Goal: Information Seeking & Learning: Learn about a topic

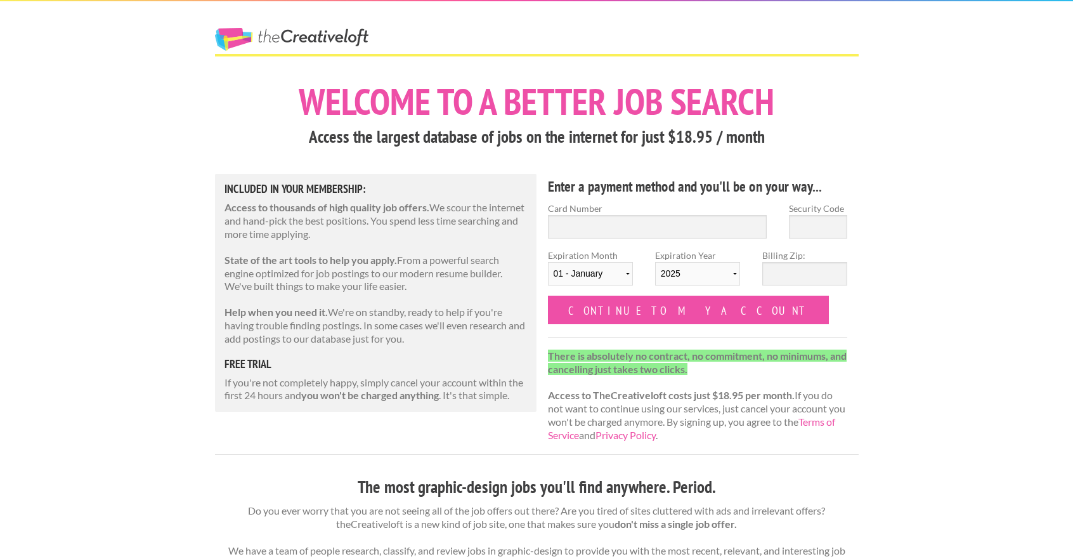
click at [854, 193] on div "Enter a payment method and you'll be on your way... Card Number Security Code E…" at bounding box center [698, 314] width 322 height 280
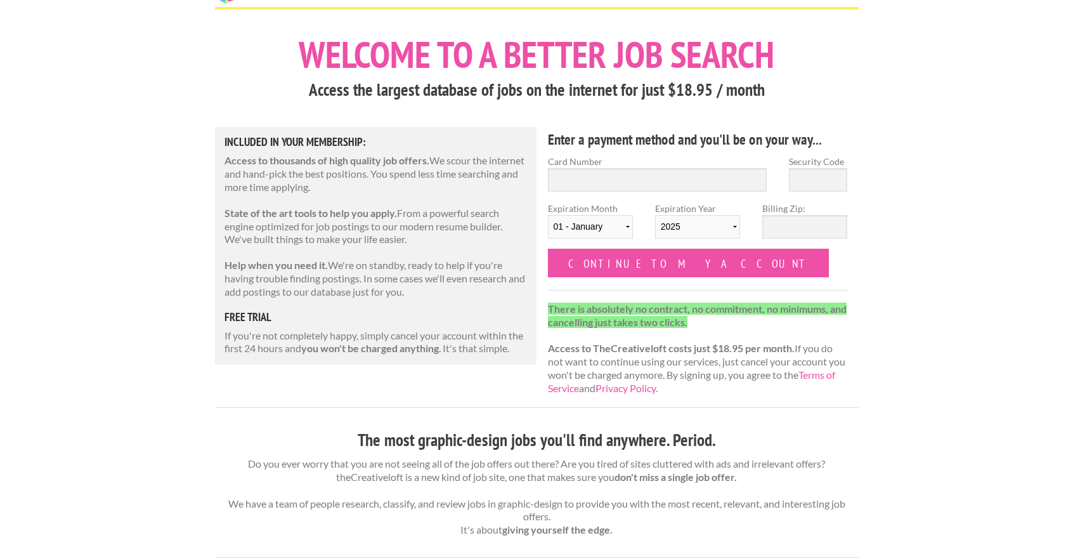
scroll to position [46, 0]
click at [327, 349] on strong "you won't be charged anything" at bounding box center [370, 349] width 138 height 12
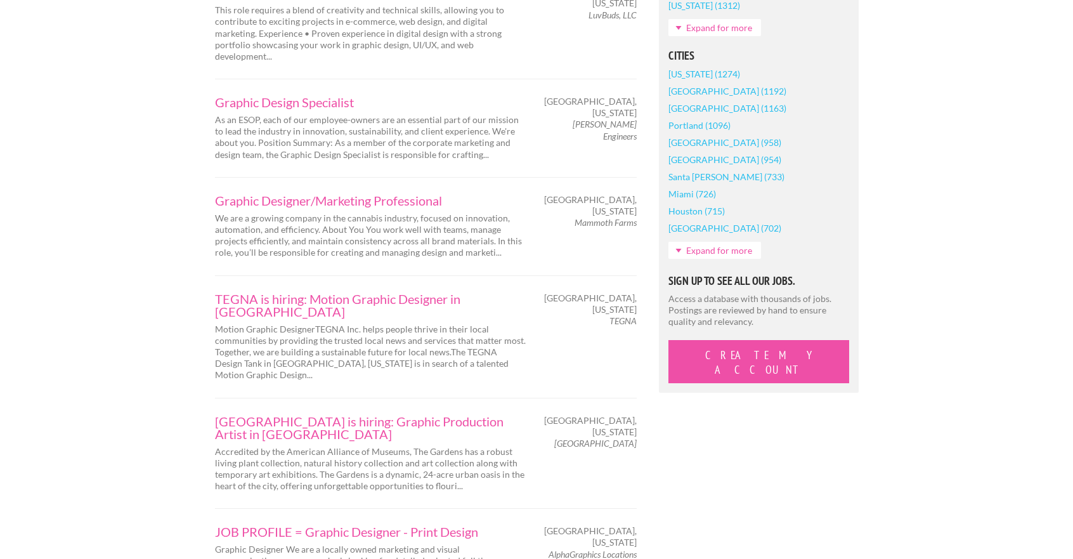
scroll to position [1052, 0]
click at [168, 220] on div "Employers My Account Log Out The Creative Loft Search Jobs Browse Jobs Get Help…" at bounding box center [536, 371] width 1073 height 2846
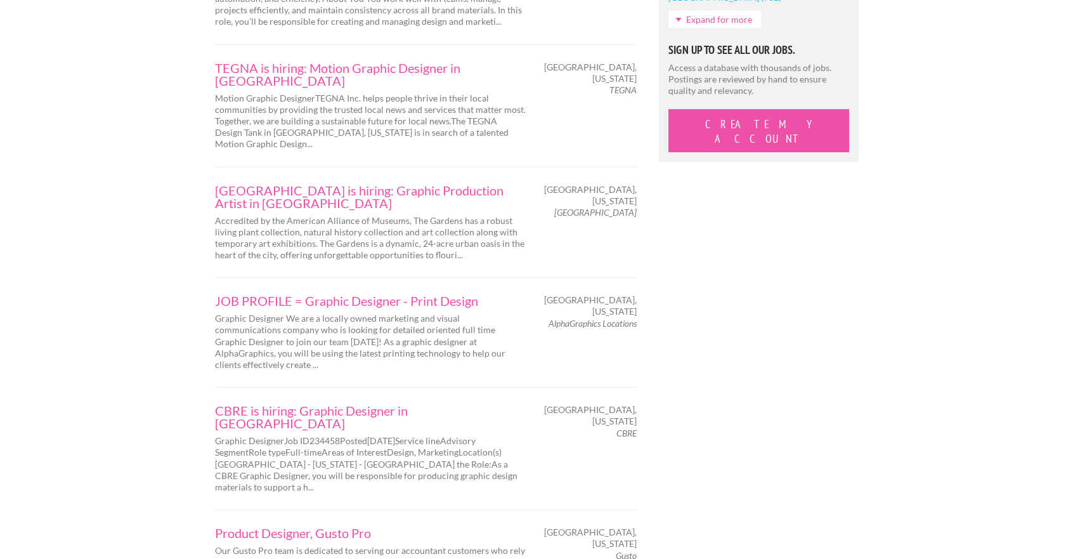
scroll to position [1286, 0]
drag, startPoint x: 584, startPoint y: 237, endPoint x: 635, endPoint y: 252, distance: 53.0
click at [635, 317] on em "AlphaGraphics Locations" at bounding box center [593, 322] width 88 height 11
copy em "AlphaGraphics Locations"
click at [804, 316] on div "Prev Next Page 2 of 26 Graphic Designer Job at Exclusive Resorts in Denver Excl…" at bounding box center [537, 185] width 666 height 2285
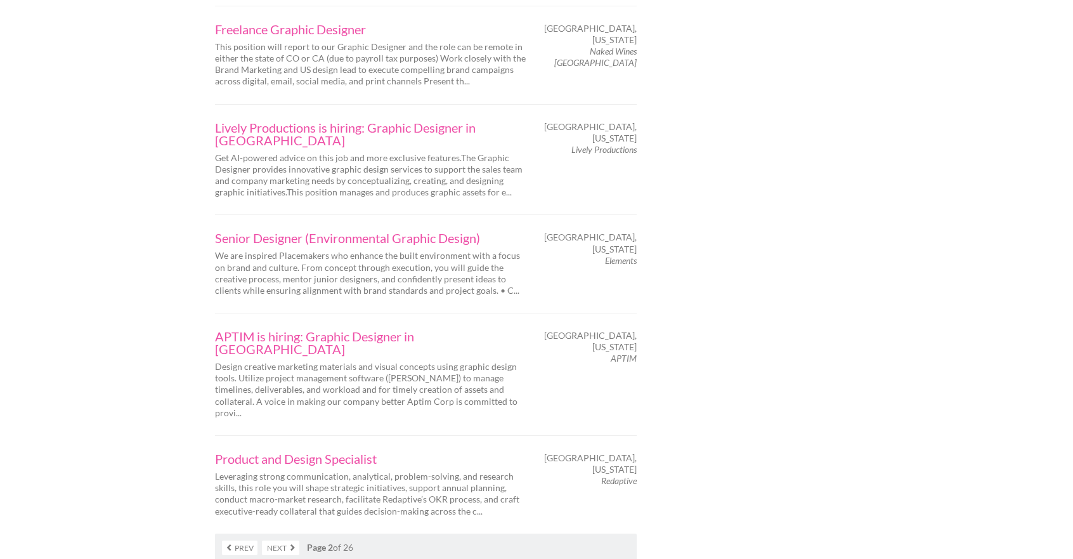
scroll to position [2010, 0]
click at [281, 539] on link "Next" at bounding box center [280, 546] width 37 height 15
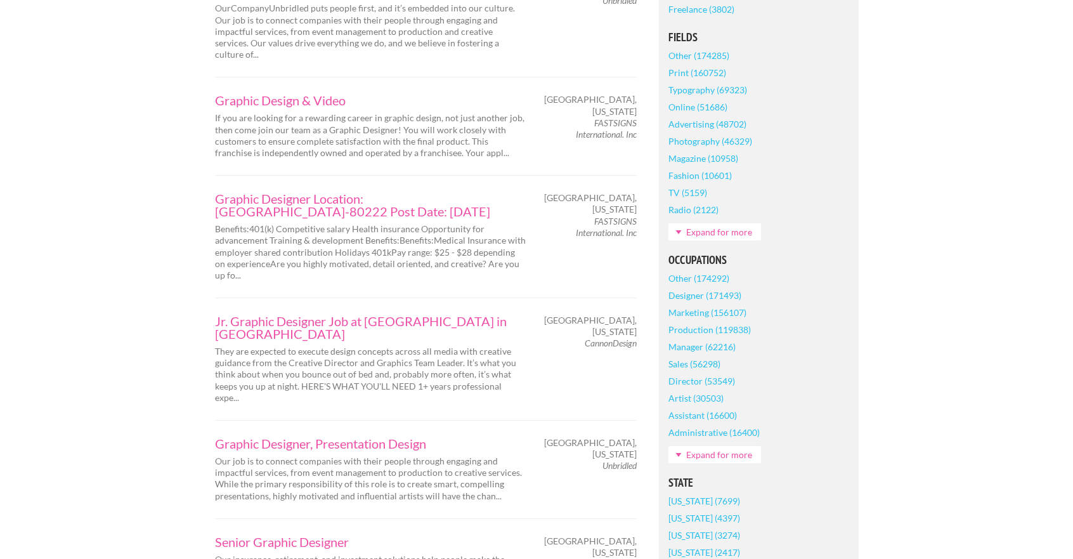
scroll to position [410, 0]
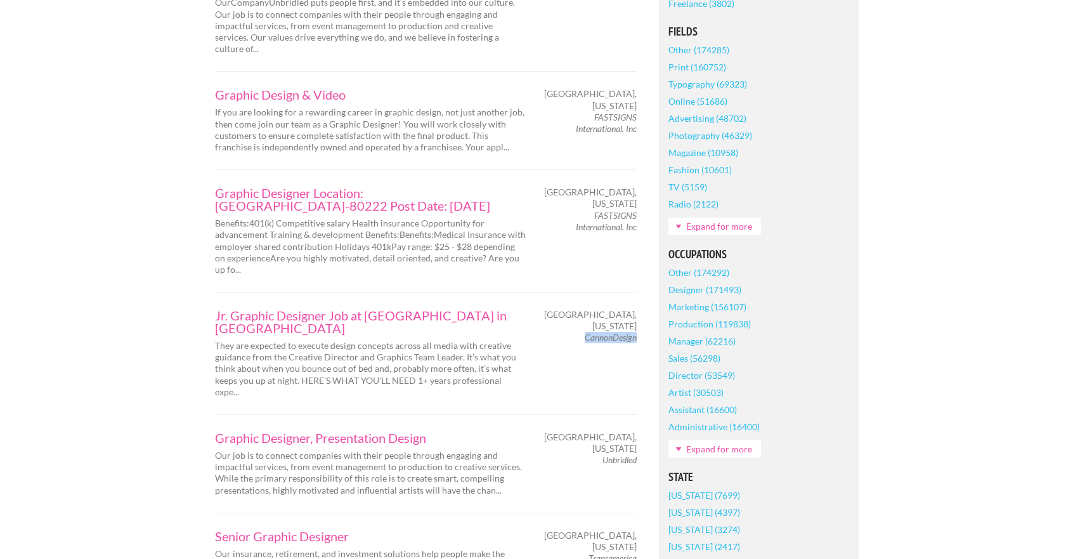
drag, startPoint x: 584, startPoint y: 313, endPoint x: 636, endPoint y: 316, distance: 52.1
click at [636, 332] on em "CannonDesign" at bounding box center [611, 337] width 52 height 11
copy em "CannonDesign"
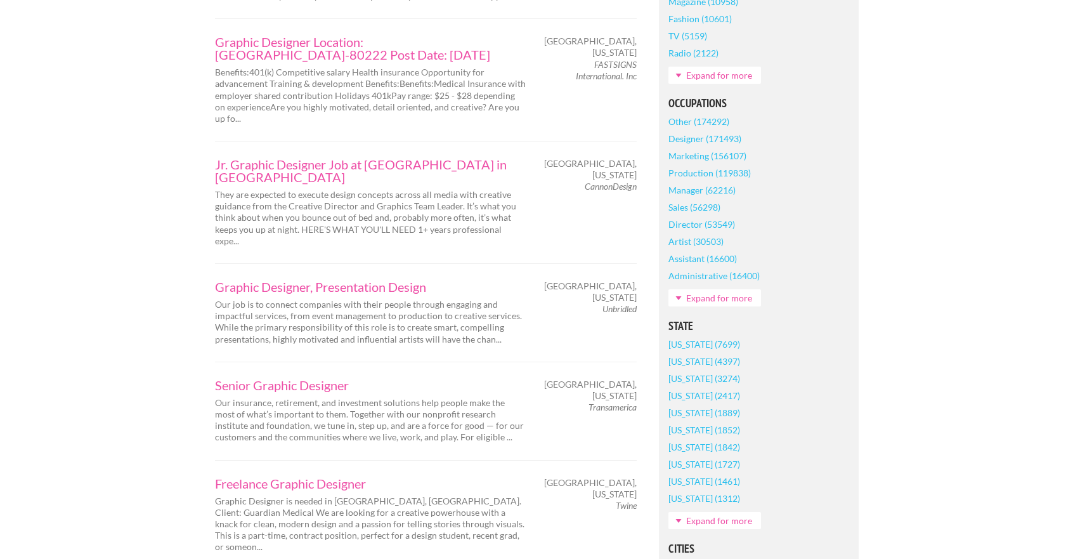
scroll to position [570, 0]
